Goal: Book appointment/travel/reservation

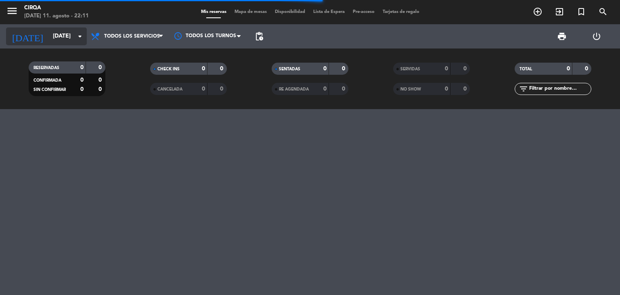
click at [49, 38] on input "[DATE]" at bounding box center [87, 36] width 77 height 15
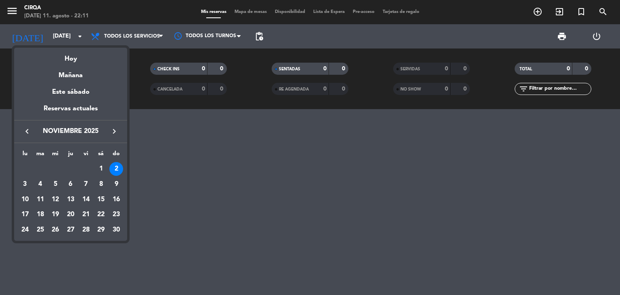
click at [25, 132] on icon "keyboard_arrow_left" at bounding box center [27, 131] width 10 height 10
click at [40, 215] on div "16" at bounding box center [41, 214] width 14 height 14
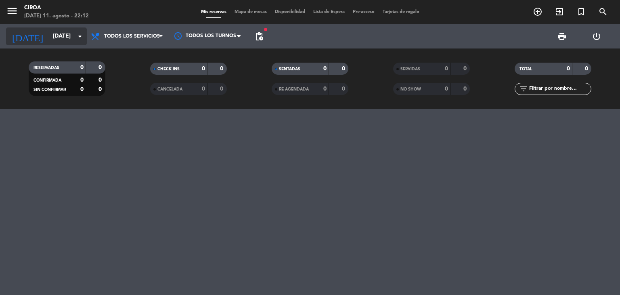
click at [69, 35] on input "[DATE]" at bounding box center [87, 36] width 77 height 15
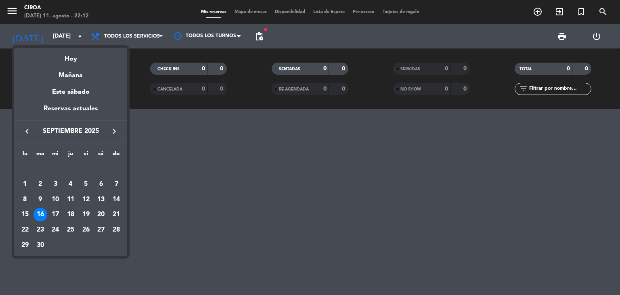
click at [27, 132] on icon "keyboard_arrow_left" at bounding box center [27, 131] width 10 height 10
click at [101, 198] on div "16" at bounding box center [101, 200] width 14 height 14
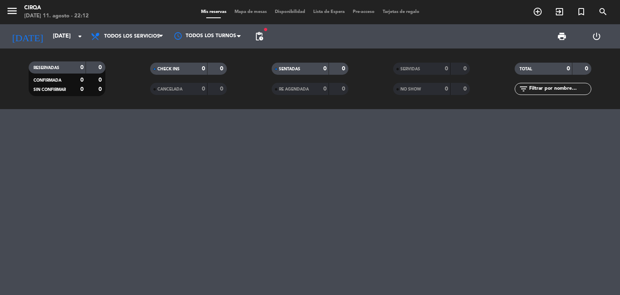
type input "sáb. 16 ago."
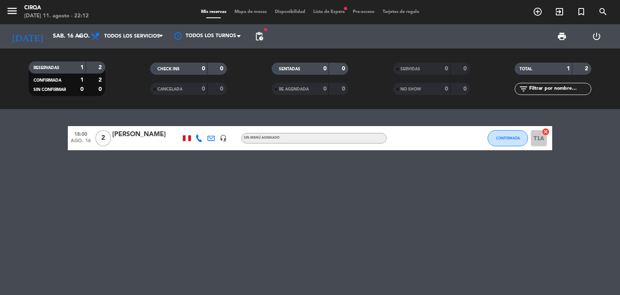
click at [292, 239] on div "18:00 [DATE] 2 [PERSON_NAME] headset_mic Sin menú asignado CONFIRMADA T1A cancel" at bounding box center [310, 202] width 620 height 186
